Goal: Information Seeking & Learning: Learn about a topic

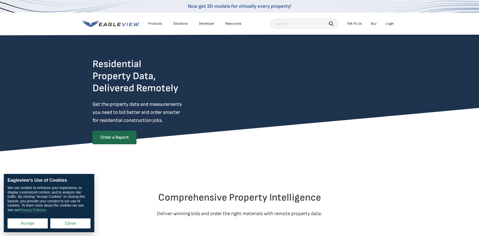
click at [40, 220] on button "Accept" at bounding box center [28, 224] width 40 height 10
checkbox input "true"
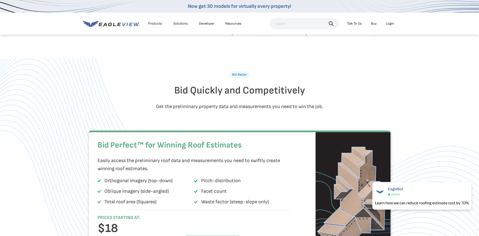
scroll to position [252, 0]
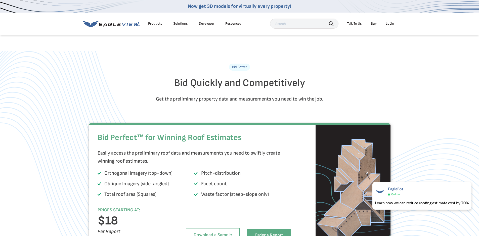
click at [257, 8] on link "Now get 3D models for virtually every property!" at bounding box center [239, 6] width 103 height 6
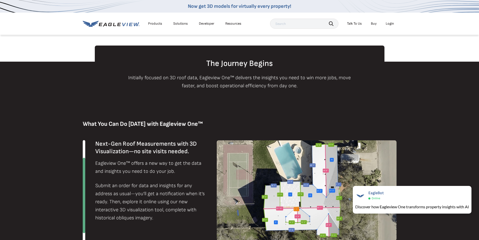
scroll to position [252, 0]
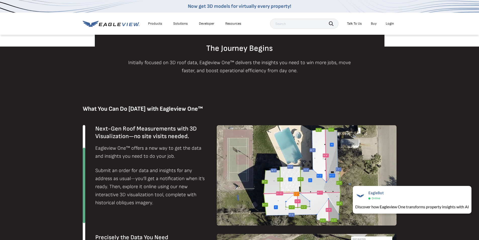
click at [262, 7] on link "Now get 3D models for virtually every property!" at bounding box center [239, 6] width 103 height 6
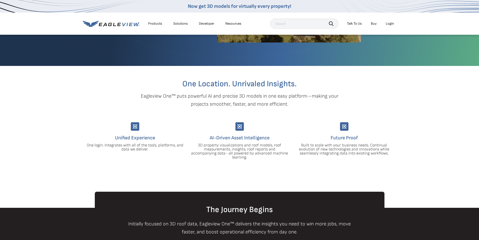
scroll to position [126, 0]
